Goal: Check status: Check status

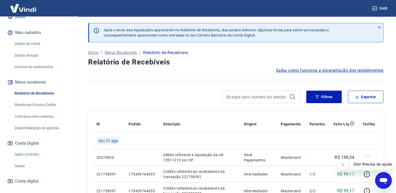
scroll to position [55, 0]
click at [31, 154] on link "Saldo e Extrato" at bounding box center [42, 153] width 59 height 11
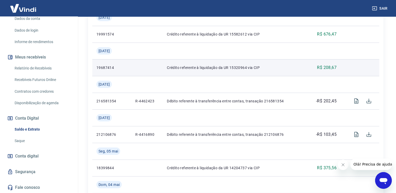
scroll to position [110, 0]
